Goal: Information Seeking & Learning: Compare options

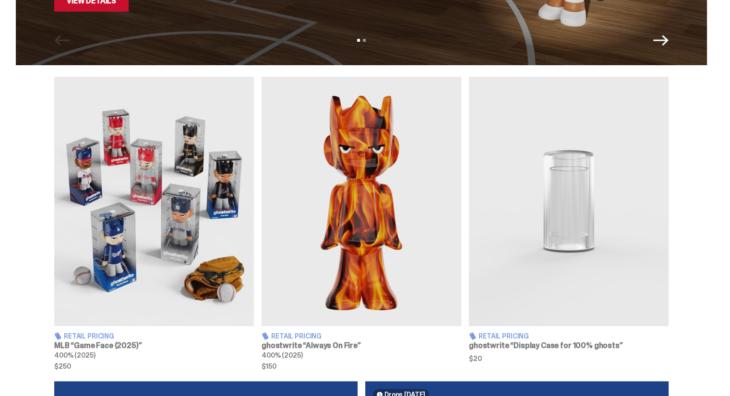
scroll to position [288, 0]
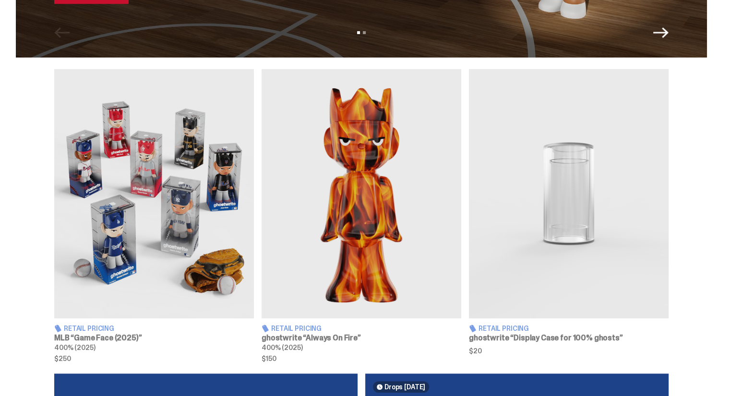
click at [163, 230] on img at bounding box center [154, 193] width 200 height 249
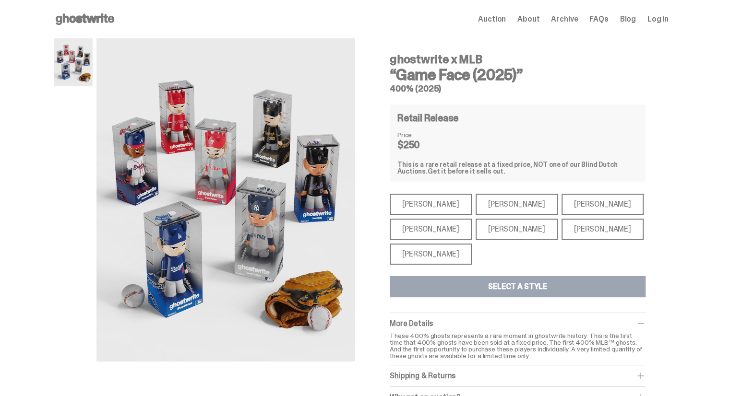
click at [430, 262] on div "[PERSON_NAME]" at bounding box center [430, 254] width 82 height 21
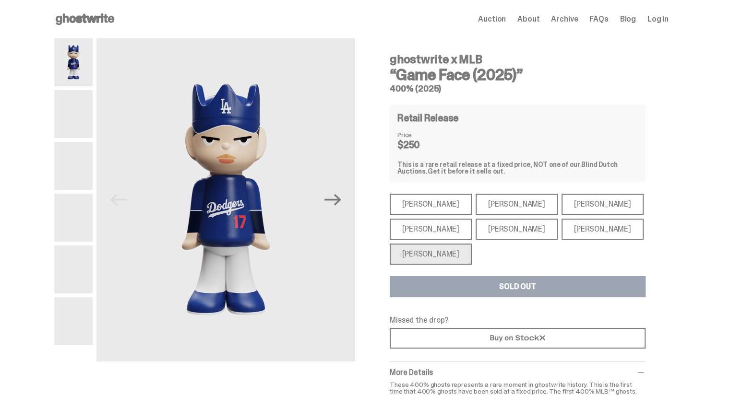
click at [430, 259] on div "[PERSON_NAME]" at bounding box center [430, 254] width 82 height 21
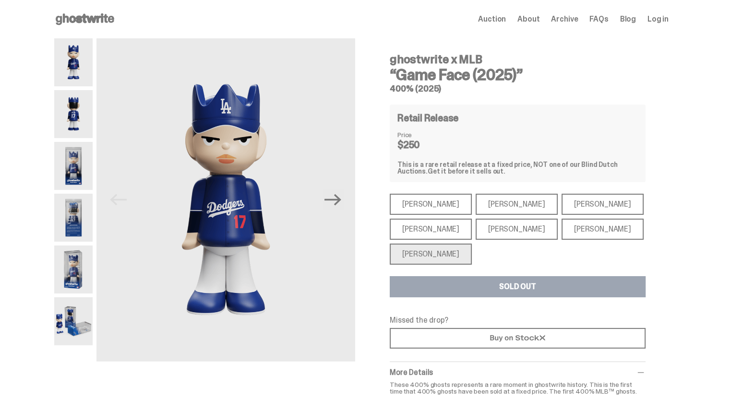
click at [438, 229] on div "[PERSON_NAME]" at bounding box center [430, 229] width 82 height 21
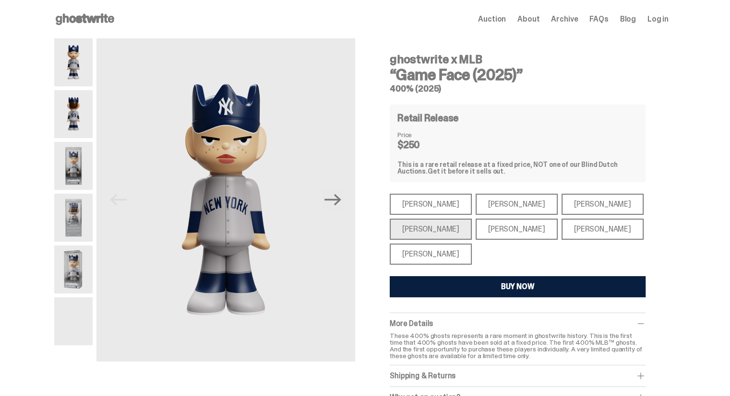
click at [476, 230] on div "[PERSON_NAME]" at bounding box center [516, 229] width 82 height 21
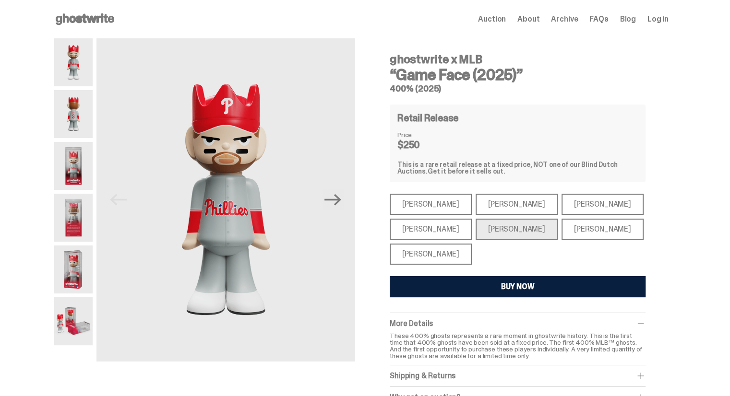
click at [564, 234] on div "[PERSON_NAME]" at bounding box center [602, 229] width 82 height 21
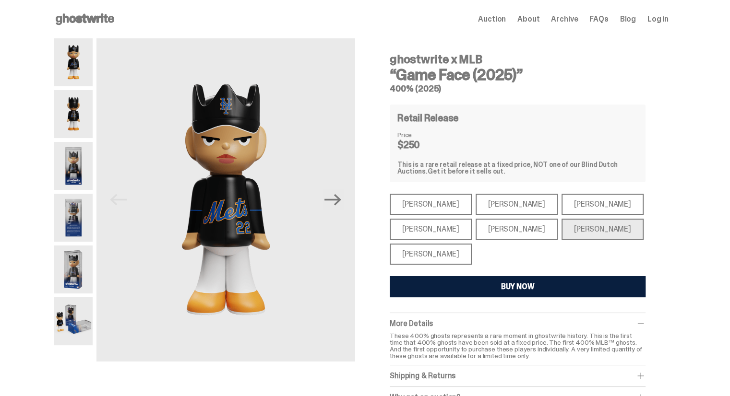
click at [570, 206] on div "[PERSON_NAME]" at bounding box center [602, 204] width 82 height 21
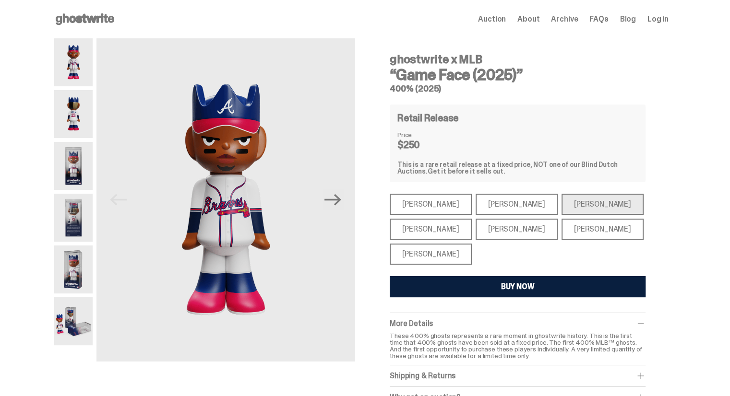
click at [501, 202] on div "[PERSON_NAME]" at bounding box center [516, 204] width 82 height 21
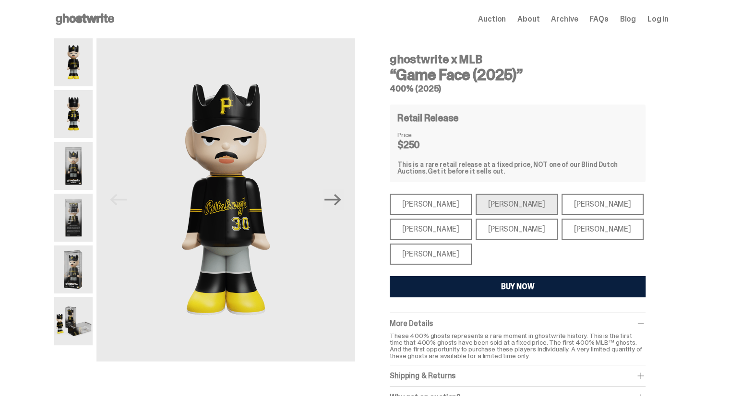
click at [420, 204] on div "[PERSON_NAME]" at bounding box center [430, 204] width 82 height 21
